Goal: Transaction & Acquisition: Obtain resource

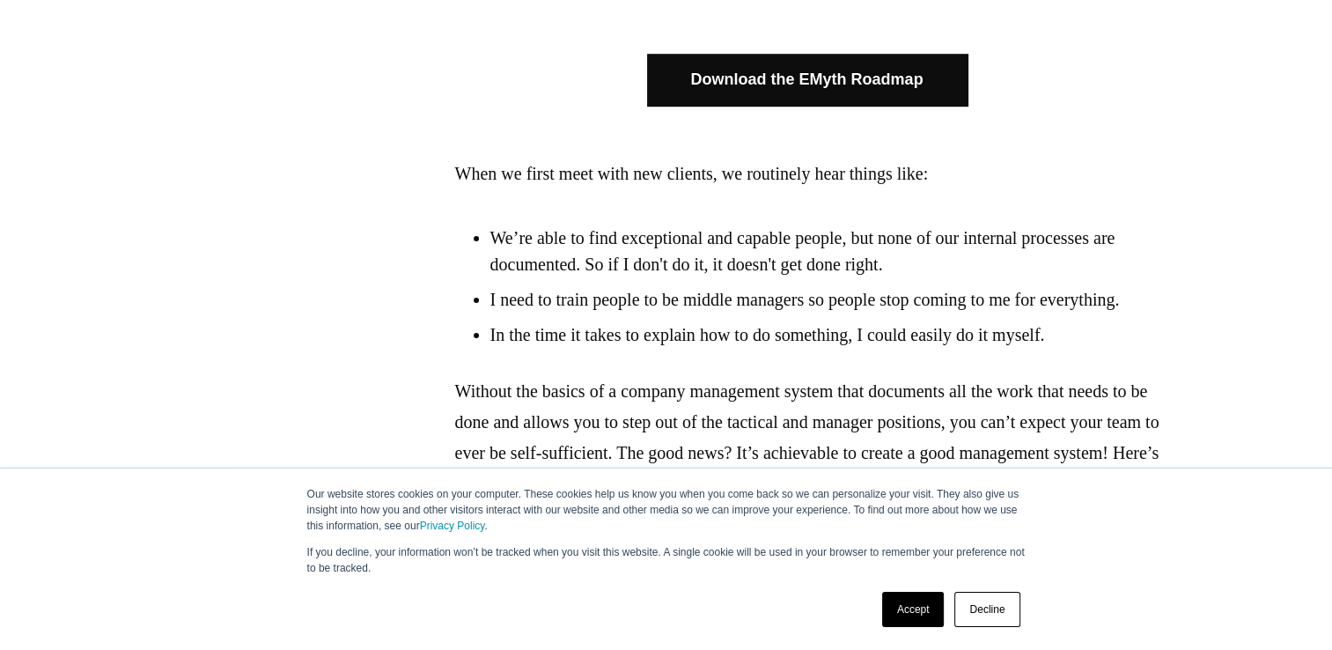
scroll to position [1145, 0]
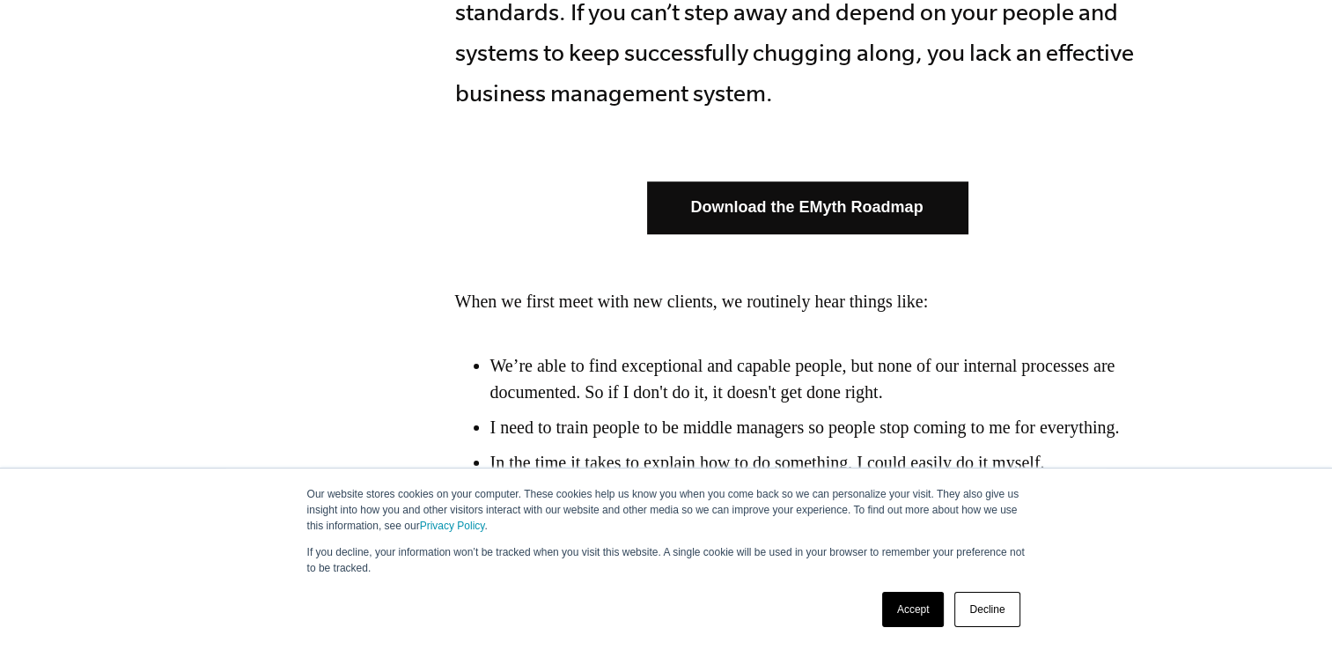
click at [815, 226] on link "Download the EMyth Roadmap" at bounding box center [807, 207] width 321 height 52
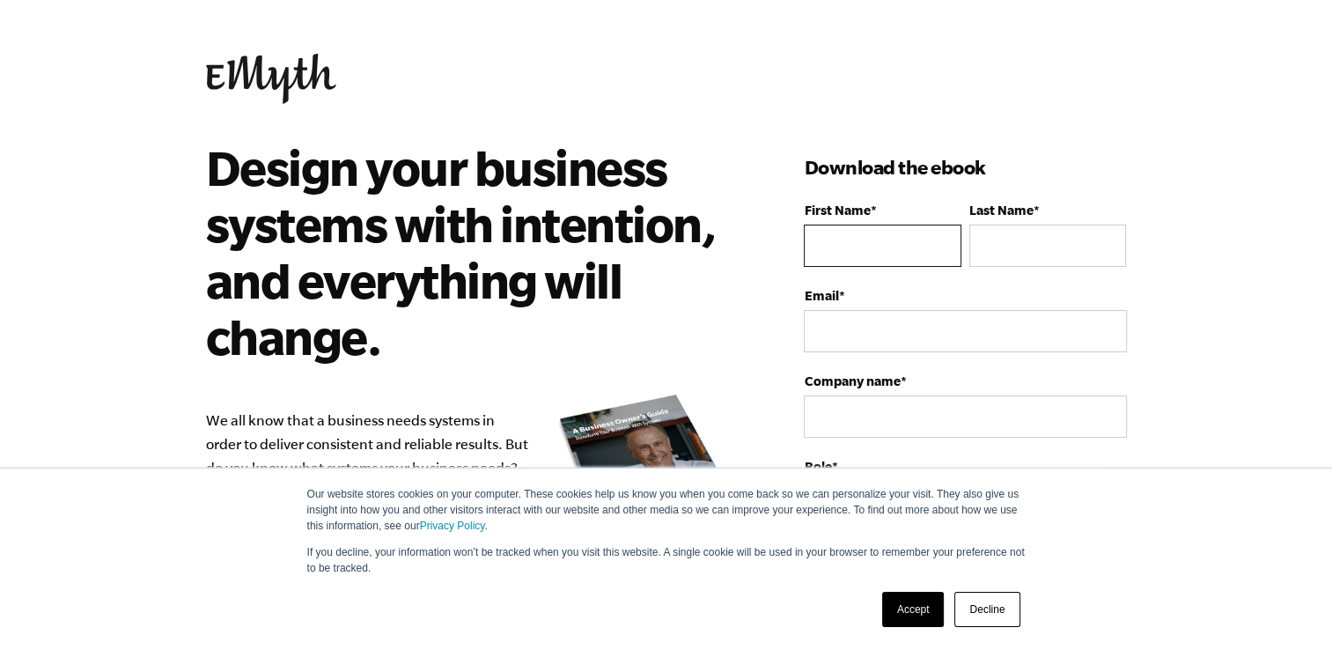
click at [892, 226] on input "First Name *" at bounding box center [882, 246] width 157 height 42
type input "Ajay"
type input "GAikwad"
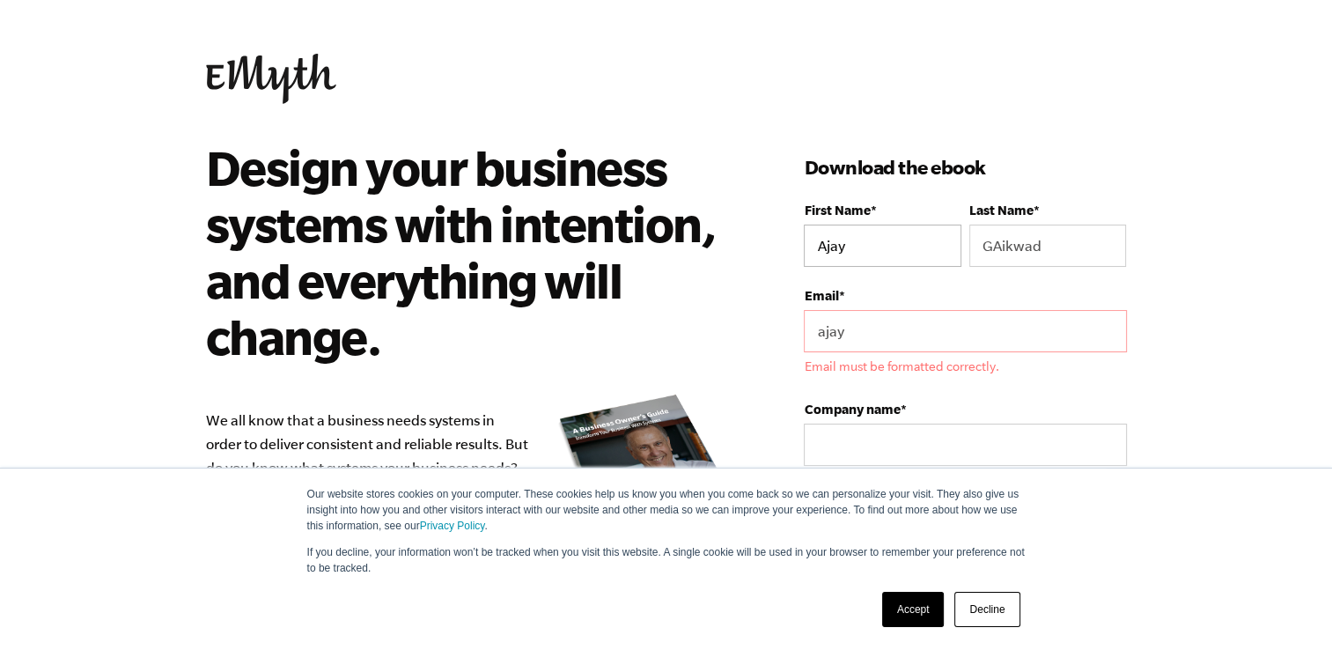
type input "[EMAIL_ADDRESS][DOMAIN_NAME]"
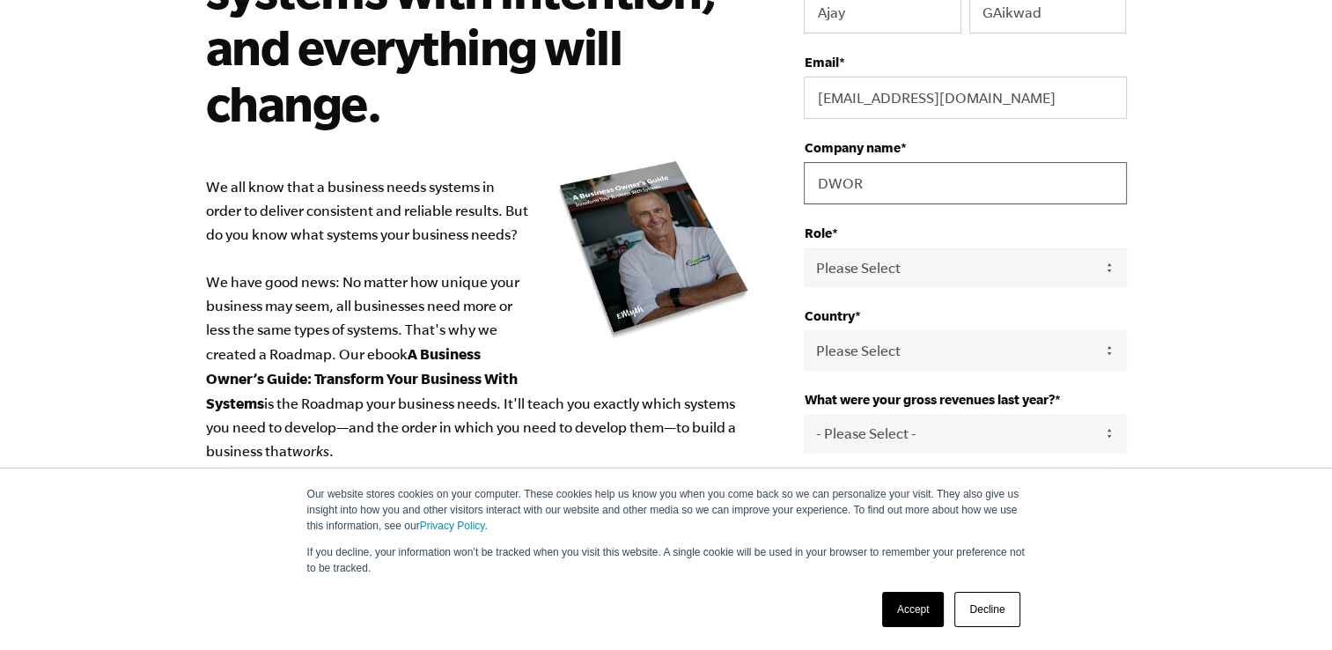
scroll to position [264, 0]
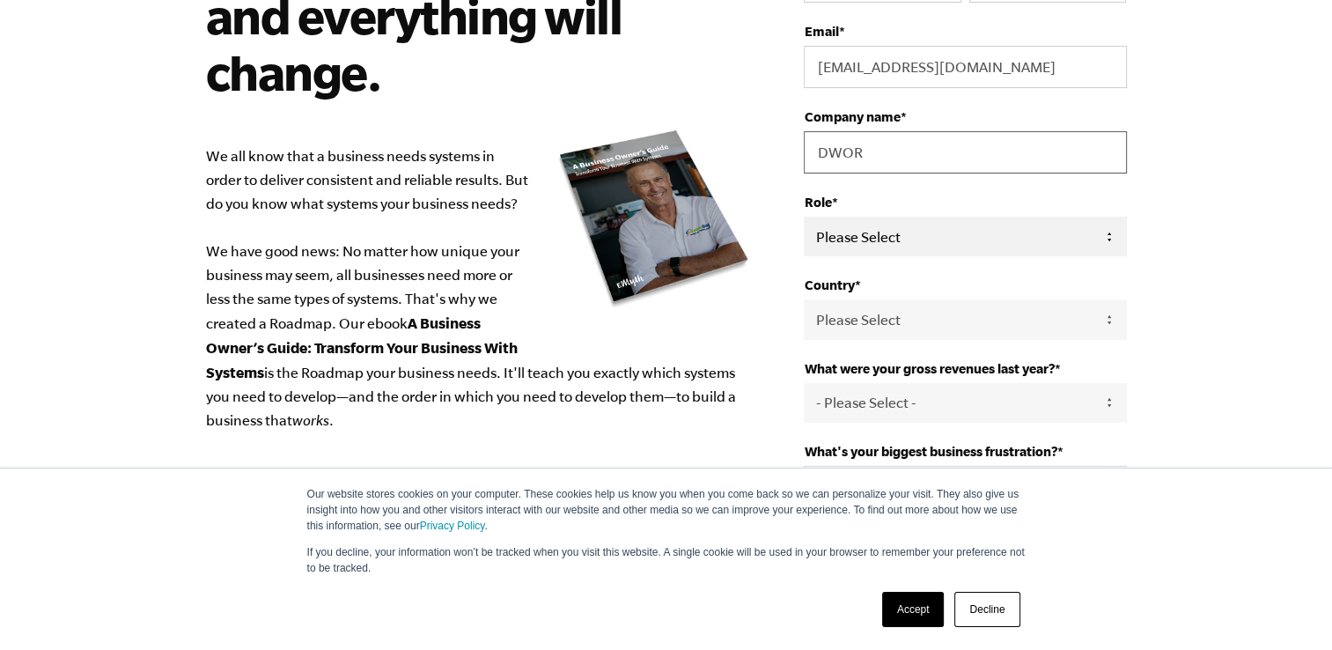
type input "DWOR"
click at [1110, 241] on select "Please Select Owner Partner / Co-Owner Executive Employee / Other" at bounding box center [965, 237] width 322 height 40
select select "Owner"
click at [804, 217] on select "Please Select Owner Partner / Co-Owner Executive Employee / Other" at bounding box center [965, 237] width 322 height 40
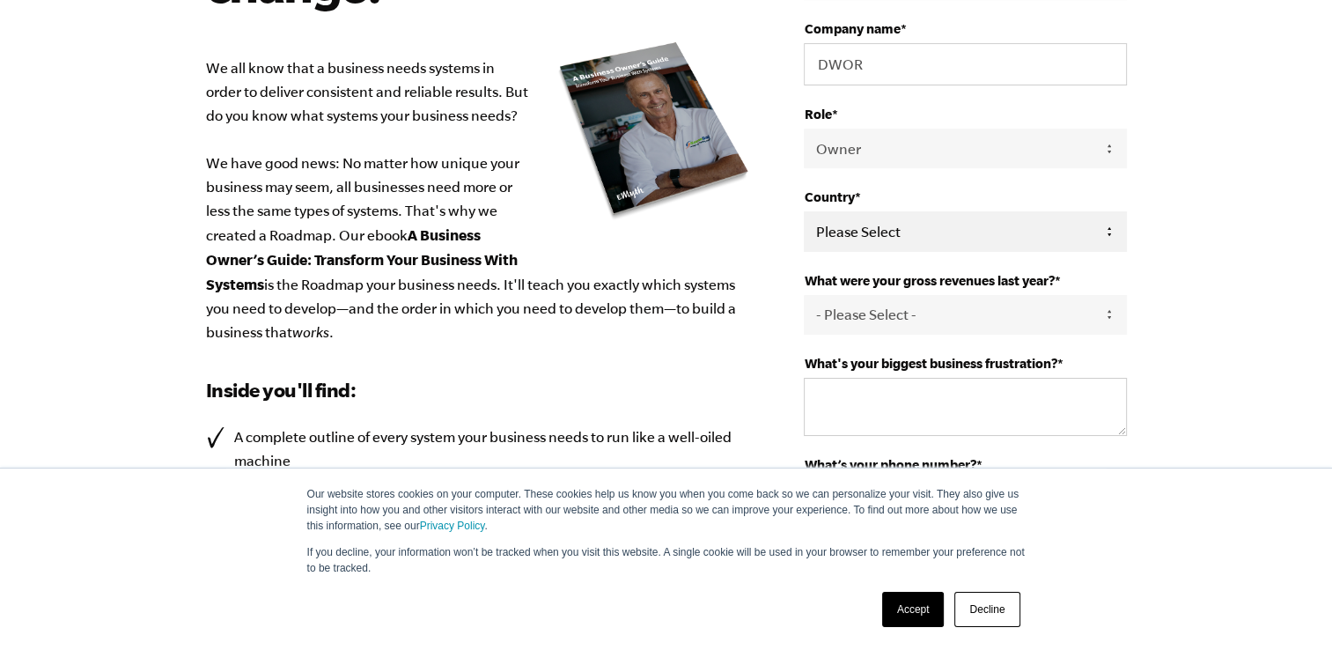
click at [1106, 231] on select "Please Select [GEOGRAPHIC_DATA] [GEOGRAPHIC_DATA] [GEOGRAPHIC_DATA] [GEOGRAPHIC…" at bounding box center [965, 231] width 322 height 40
select select "[GEOGRAPHIC_DATA]"
click at [804, 211] on select "Please Select United States Afghanistan Åland Islands Albania Algeria American …" at bounding box center [965, 231] width 322 height 40
click at [913, 324] on select "- Please Select - 0-75K 76-150K 151-275K 276-500K 501-750K 751-1M 1-2.5M 2.5-5M…" at bounding box center [965, 315] width 322 height 40
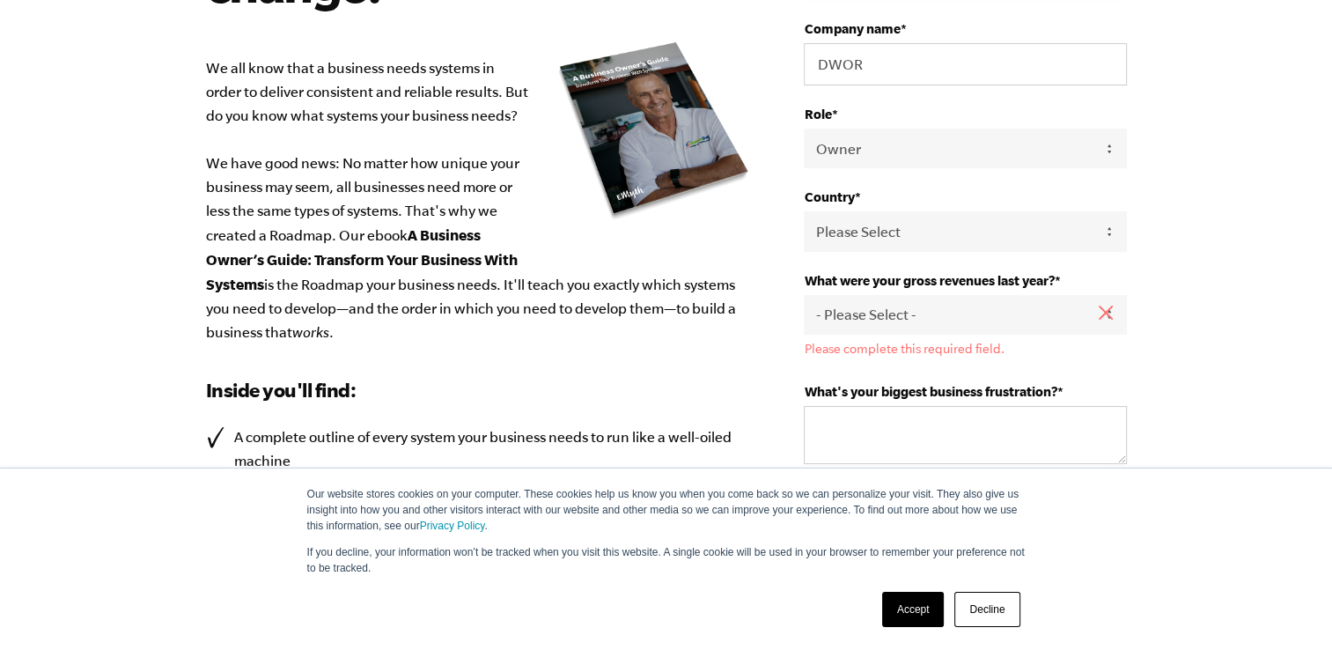
click at [1140, 326] on div "Design your business systems with intention, and everything will change. We all…" at bounding box center [666, 345] width 963 height 1117
click at [1022, 298] on select "- Please Select - 0-75K 76-150K 151-275K 276-500K 501-750K 751-1M 1-2.5M 2.5-5M…" at bounding box center [965, 315] width 322 height 40
select select "Ask Me Later"
click at [804, 295] on select "- Please Select - 0-75K 76-150K 151-275K 276-500K 501-750K 751-1M 1-2.5M 2.5-5M…" at bounding box center [965, 315] width 322 height 40
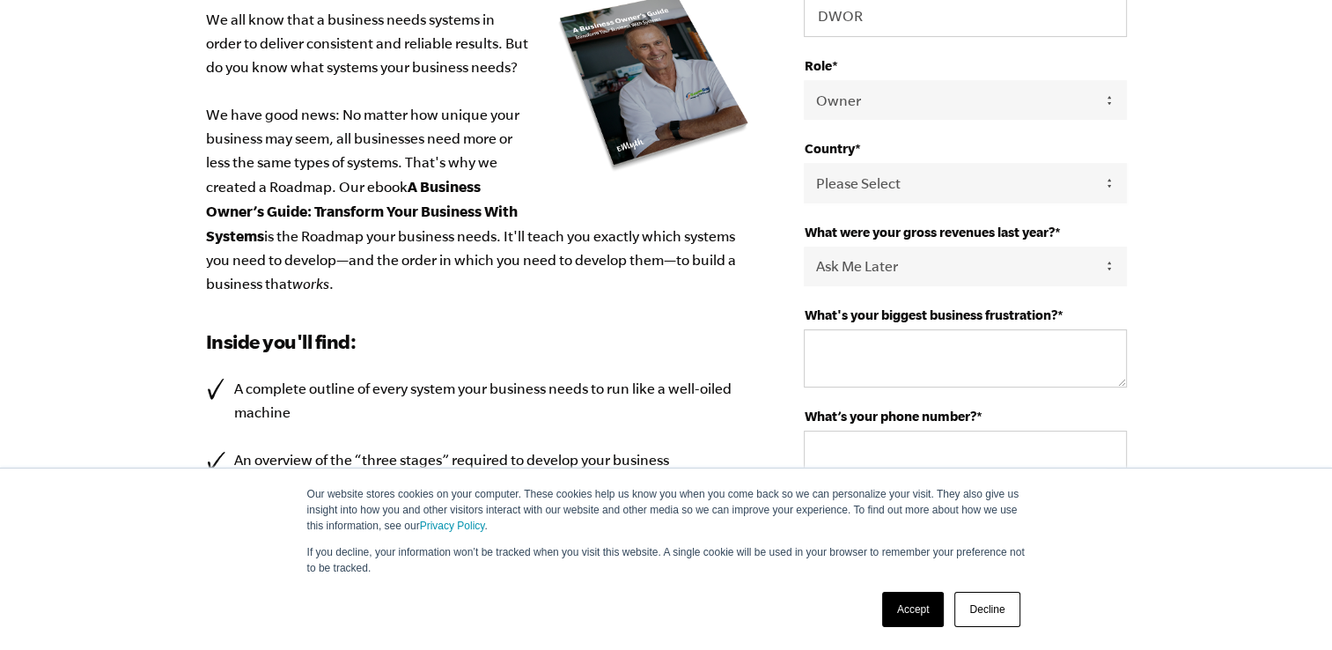
scroll to position [440, 0]
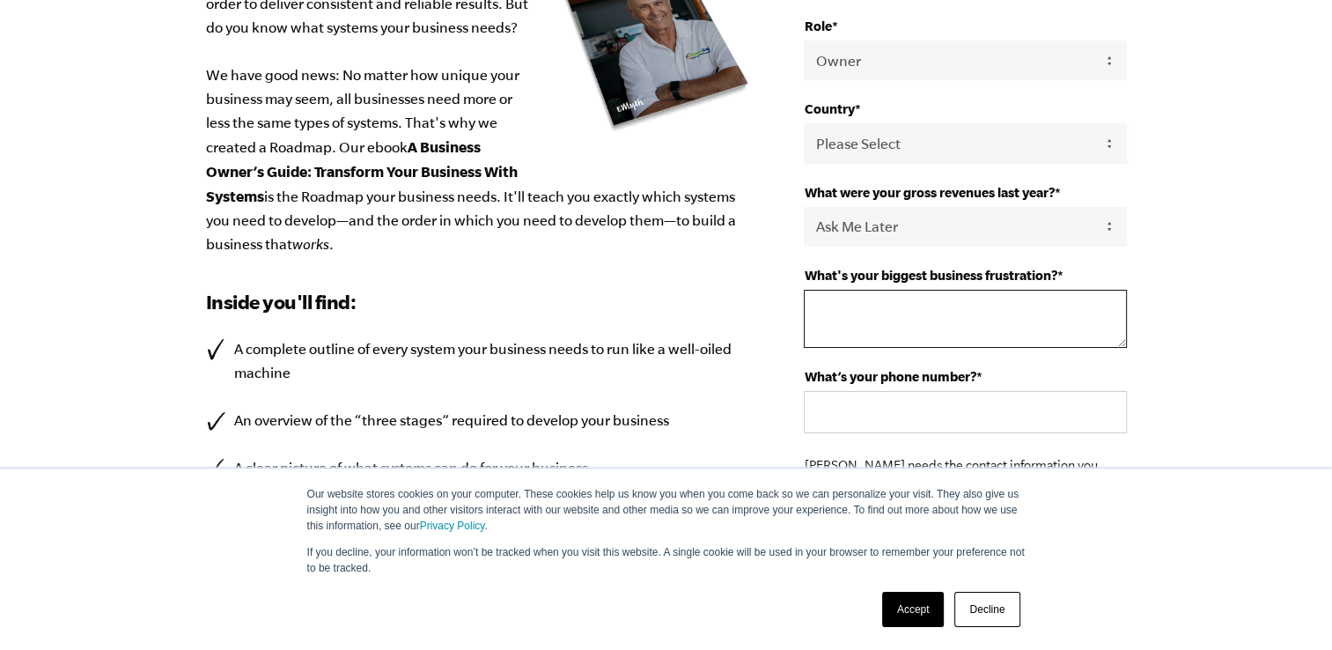
click at [902, 290] on textarea "What's your biggest business frustration? *" at bounding box center [965, 319] width 322 height 58
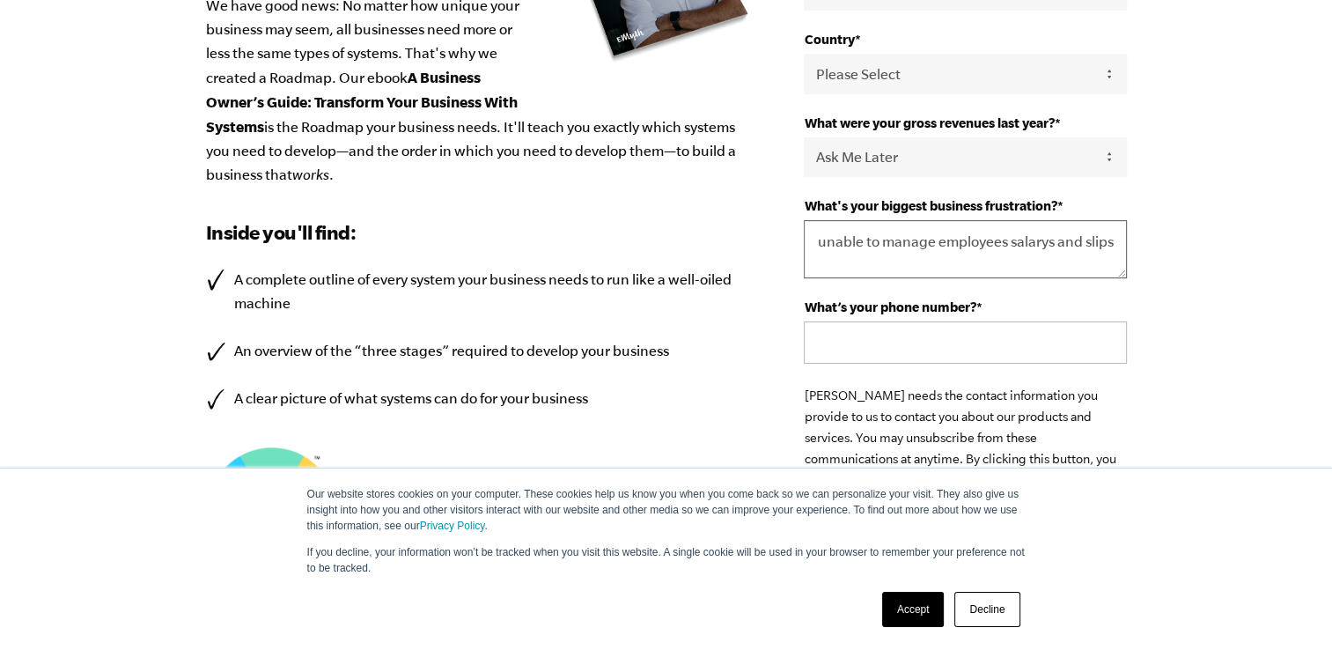
scroll to position [528, 0]
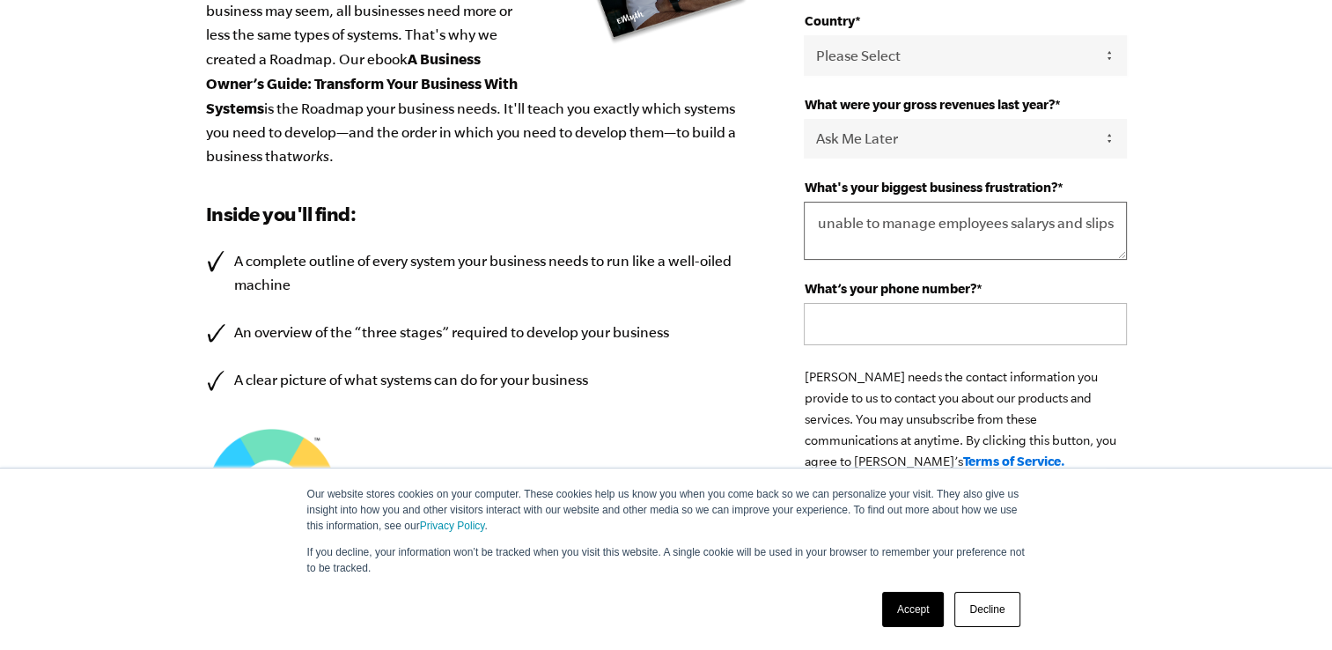
type textarea "unable to manage employees salarys and slips"
click at [882, 305] on input "What’s your phone number? *" at bounding box center [965, 324] width 322 height 42
type input "+917888148530"
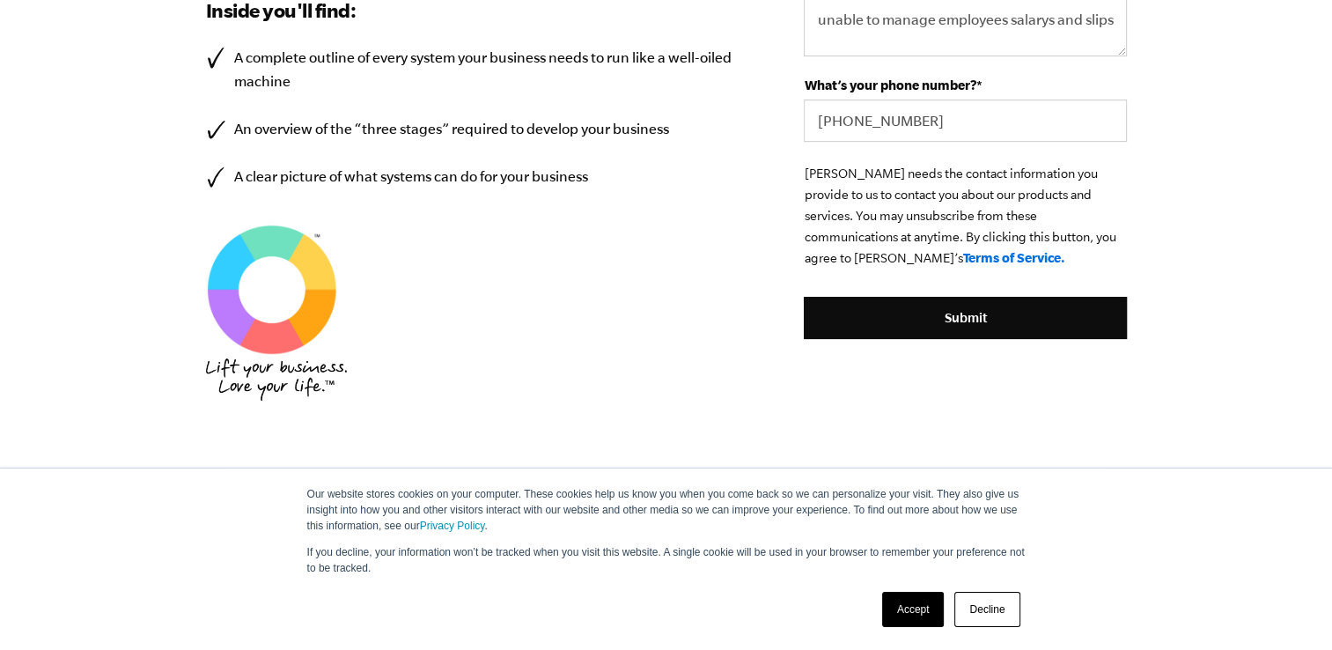
scroll to position [757, 0]
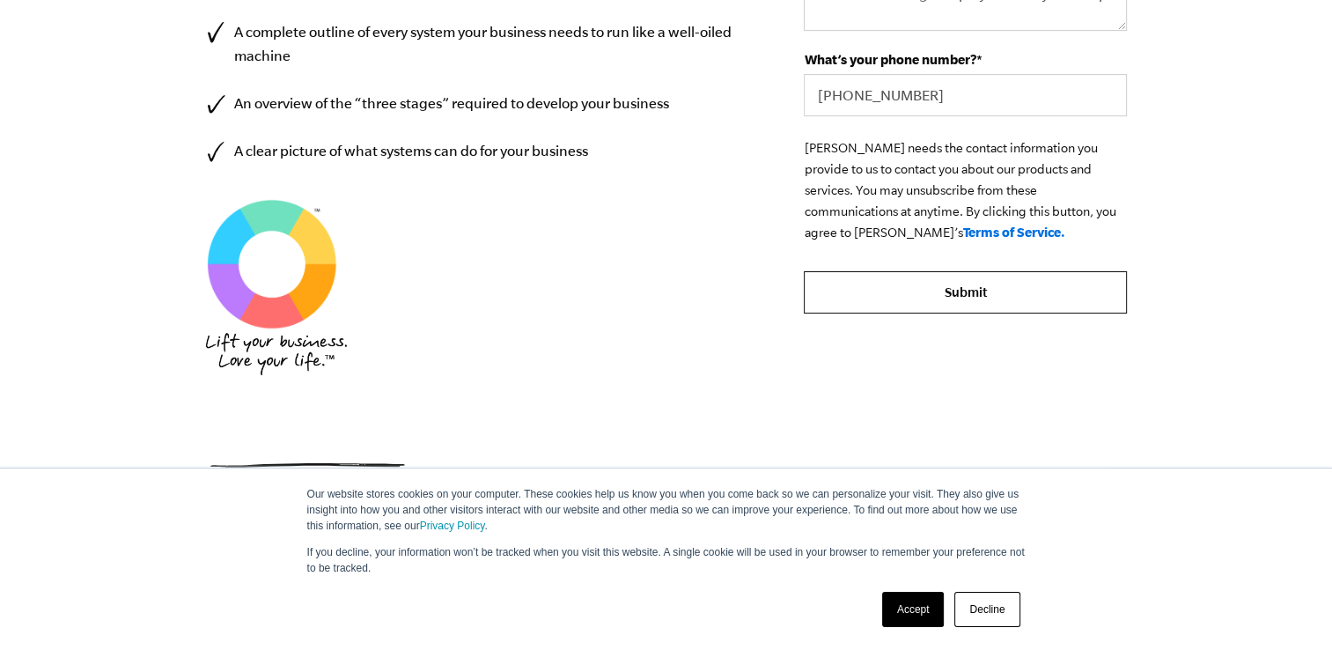
click at [1074, 286] on input "Submit" at bounding box center [965, 292] width 322 height 42
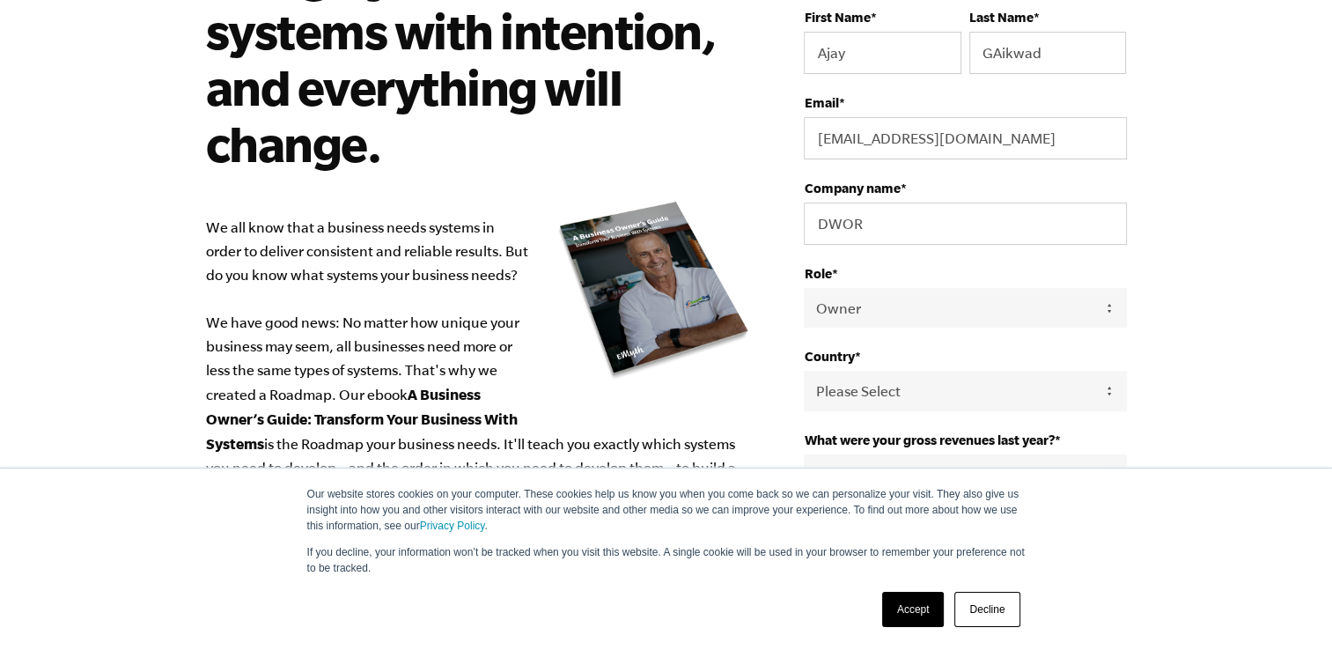
scroll to position [141, 0]
